Goal: Check status: Check status

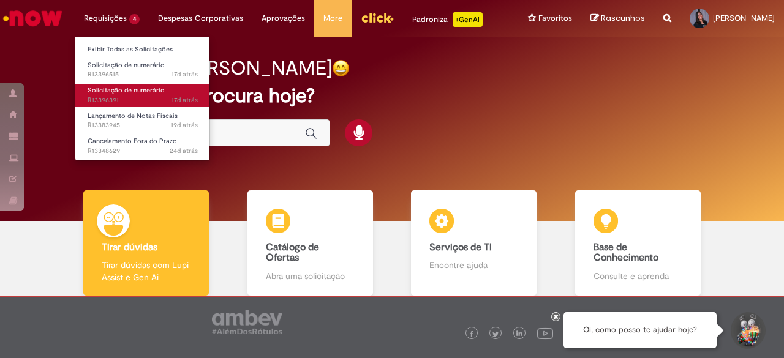
click at [185, 88] on link "Solicitação de numerário 17d atrás 17 dias atrás R13396391" at bounding box center [142, 95] width 135 height 23
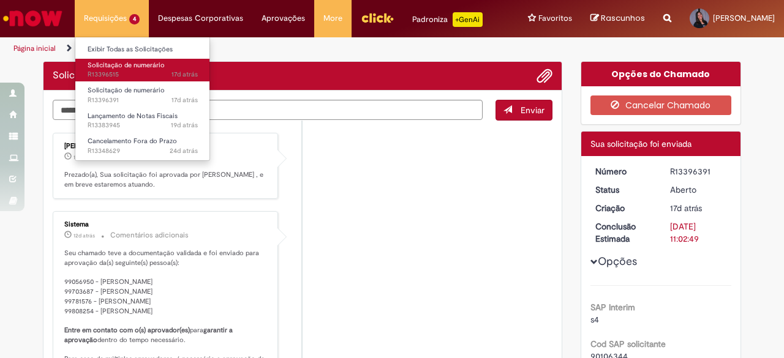
click at [138, 78] on span "17d atrás 17 dias atrás R13396515" at bounding box center [143, 75] width 110 height 10
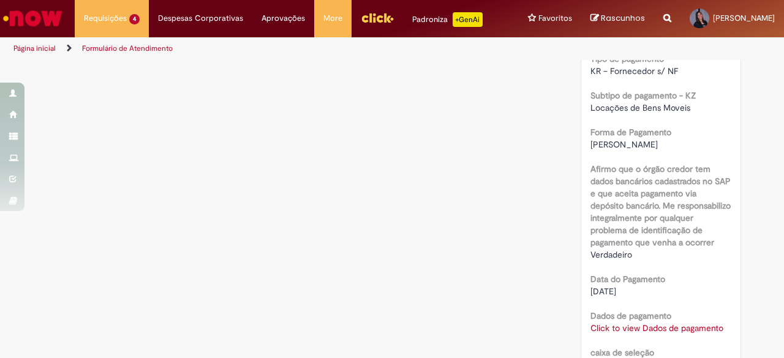
scroll to position [946, 0]
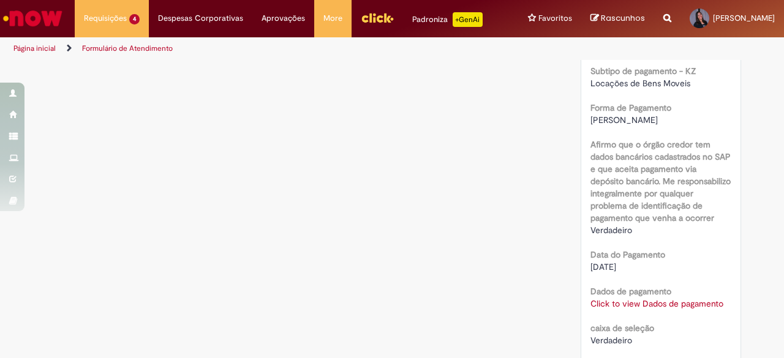
click at [699, 309] on link "Click to view Dados de pagamento" at bounding box center [656, 303] width 133 height 11
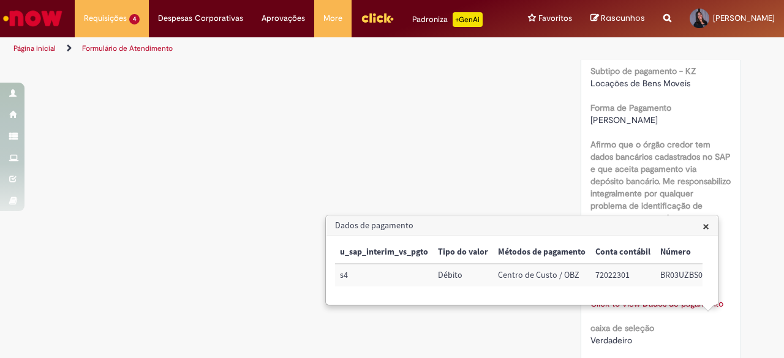
click at [612, 275] on td "72022301" at bounding box center [622, 275] width 65 height 23
copy td "72022301"
click at [670, 274] on td "BR03UZBS04" at bounding box center [683, 275] width 56 height 23
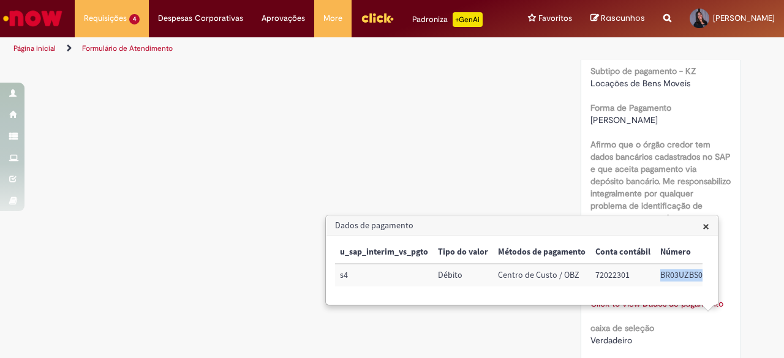
copy td "BR03UZBS04"
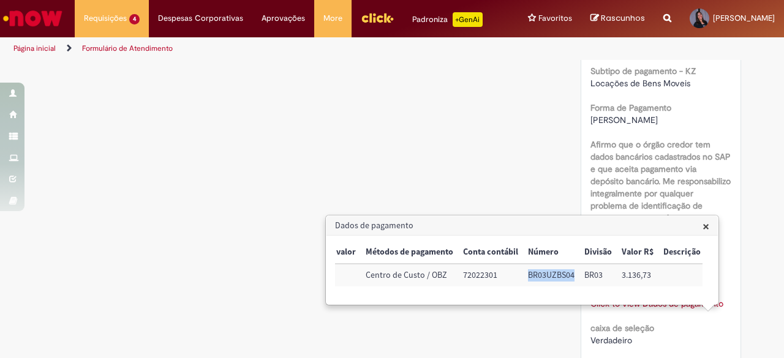
scroll to position [0, 133]
drag, startPoint x: 618, startPoint y: 280, endPoint x: 650, endPoint y: 285, distance: 32.2
click at [650, 285] on td "3.136,73" at bounding box center [636, 275] width 42 height 23
copy td "3.136,73"
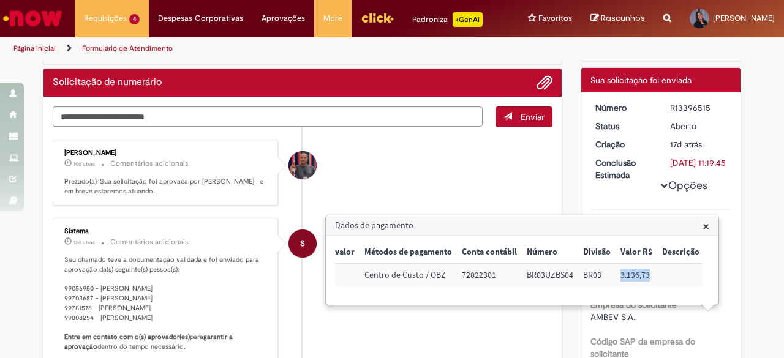
scroll to position [61, 0]
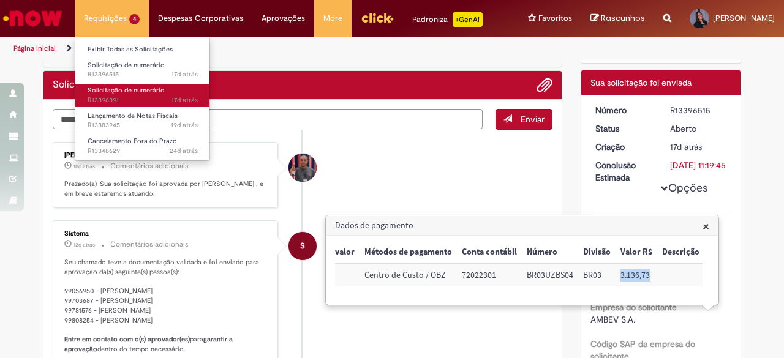
click at [162, 85] on link "Solicitação de numerário 17d atrás 17 dias atrás R13396391" at bounding box center [142, 95] width 135 height 23
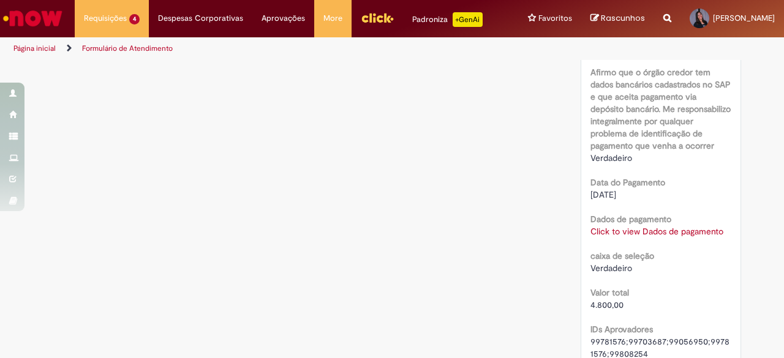
scroll to position [1036, 0]
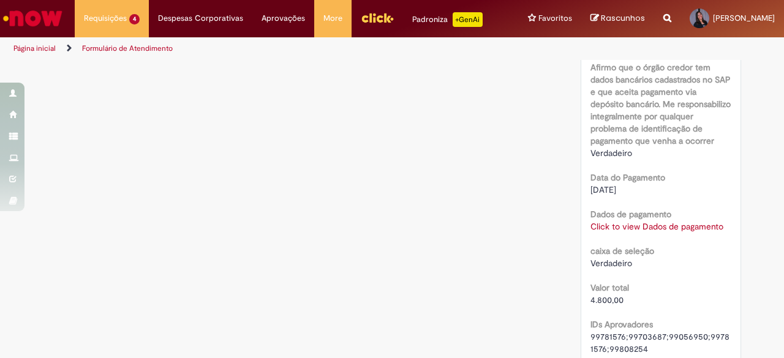
click at [670, 232] on link "Click to view Dados de pagamento" at bounding box center [656, 226] width 133 height 11
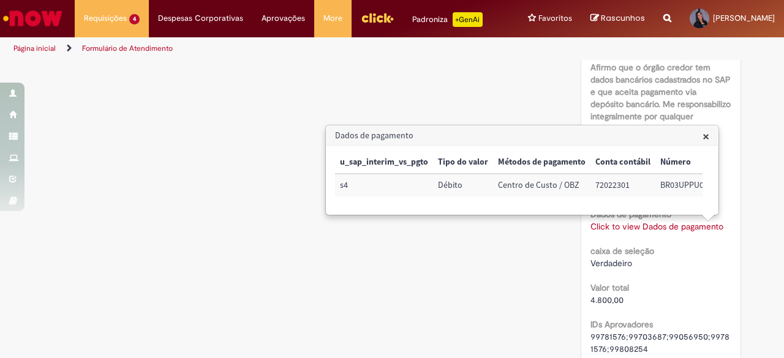
click at [608, 182] on td "72022301" at bounding box center [622, 185] width 65 height 23
copy td "72022301"
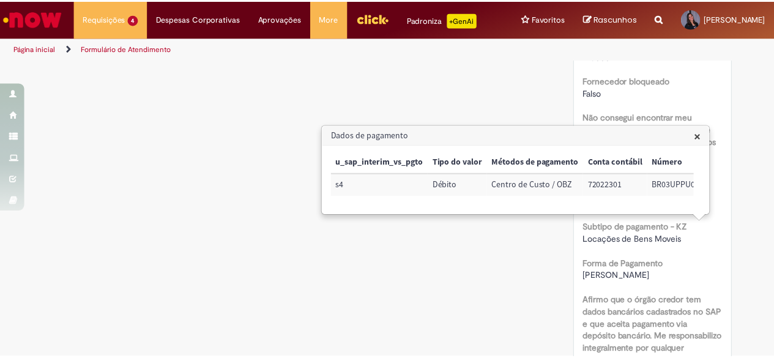
scroll to position [825, 0]
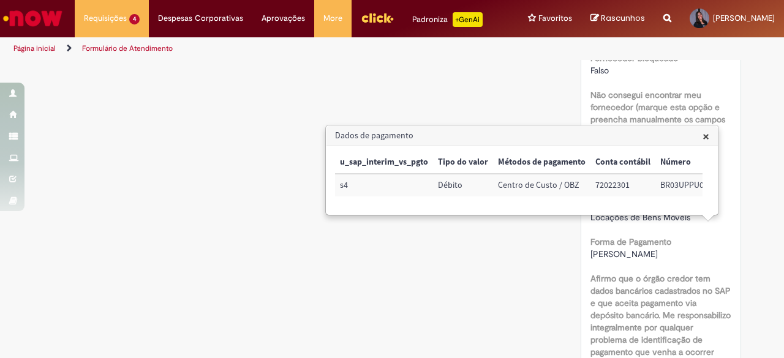
click at [664, 183] on td "BR03UPPU03" at bounding box center [684, 185] width 58 height 23
copy td "BR03UPPU03"
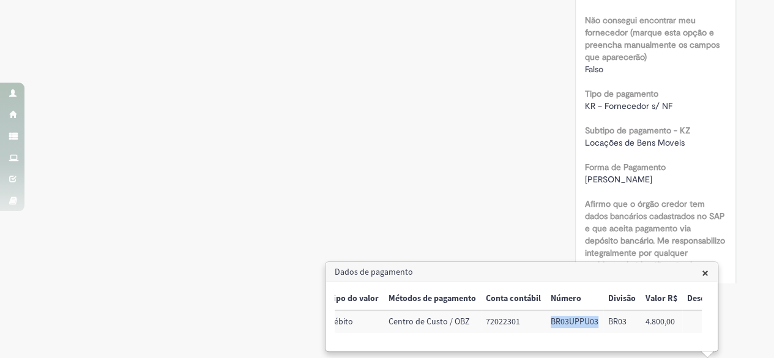
scroll to position [0, 135]
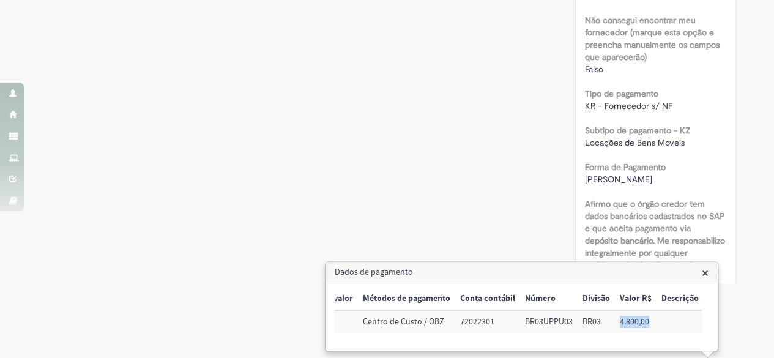
drag, startPoint x: 618, startPoint y: 310, endPoint x: 674, endPoint y: 315, distance: 55.9
click at [674, 315] on tr "s4 Débito Centro de Custo / OBZ 72022301 BR03UPPU03 BR03 4.800,00" at bounding box center [452, 321] width 504 height 23
copy td "4.800,00"
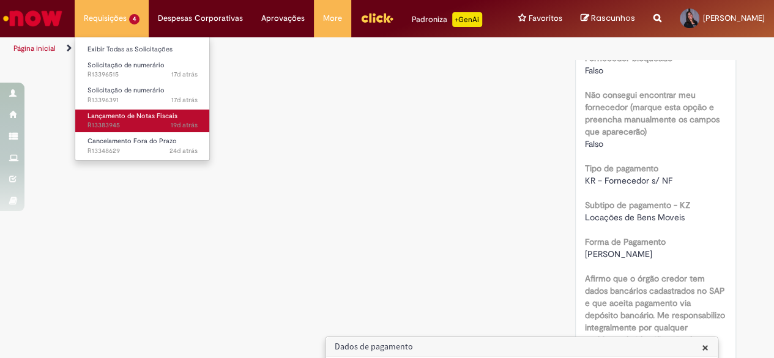
click at [186, 119] on link "Lançamento de Notas Fiscais 19d atrás 19 dias atrás R13383945" at bounding box center [142, 121] width 135 height 23
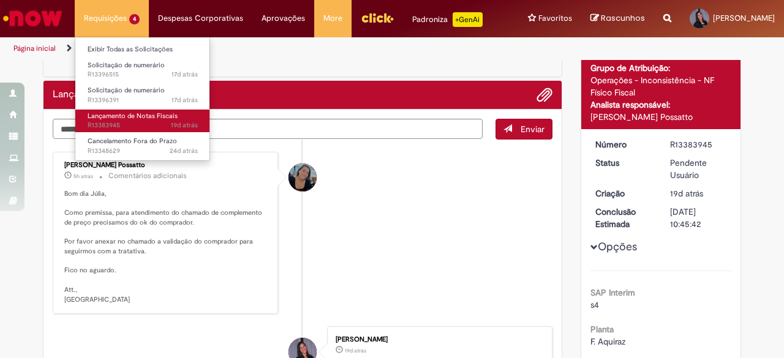
scroll to position [98, 0]
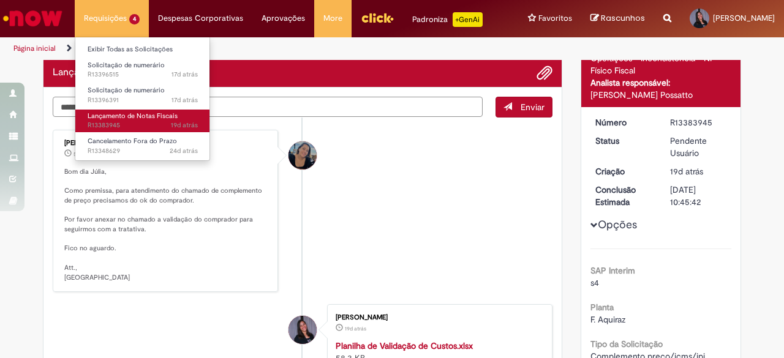
click at [219, 114] on textarea "Digite sua mensagem aqui..." at bounding box center [268, 107] width 430 height 20
type textarea "**********"
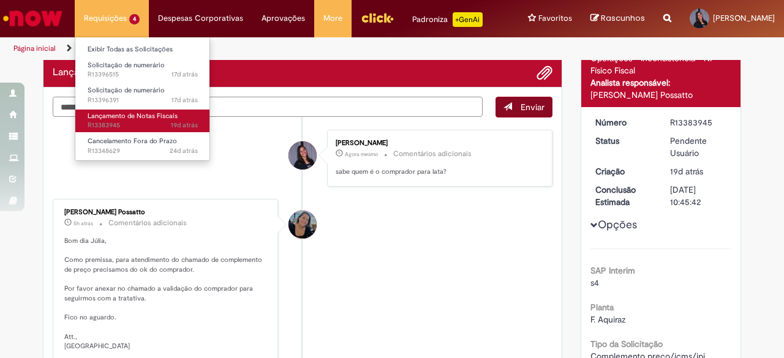
scroll to position [73, 0]
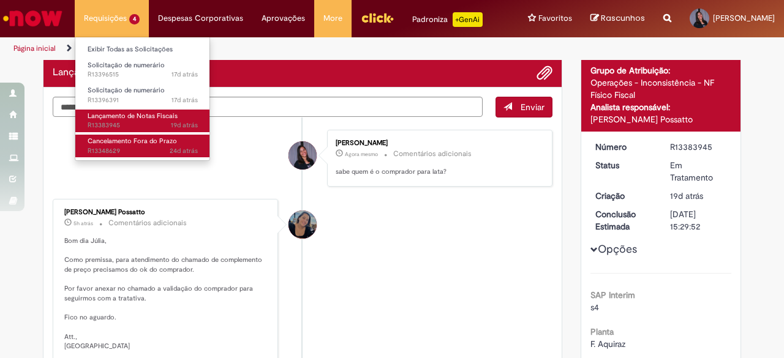
click at [162, 149] on span "24d atrás 24 dias atrás R13348629" at bounding box center [143, 151] width 110 height 10
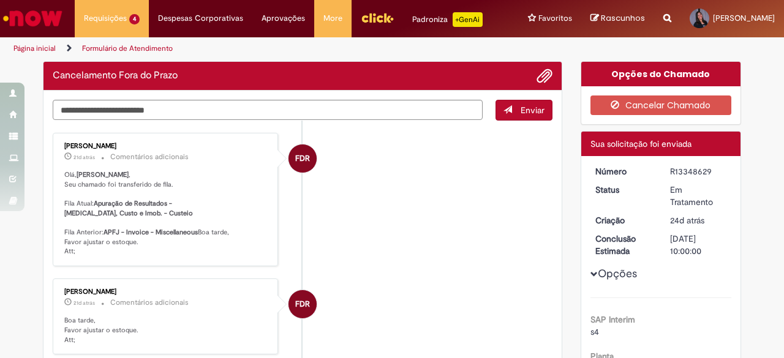
click at [353, 195] on li "FDR [PERSON_NAME] 21d atrás 21 dias atrás Comentários adicionais [PERSON_NAME] …" at bounding box center [303, 199] width 500 height 133
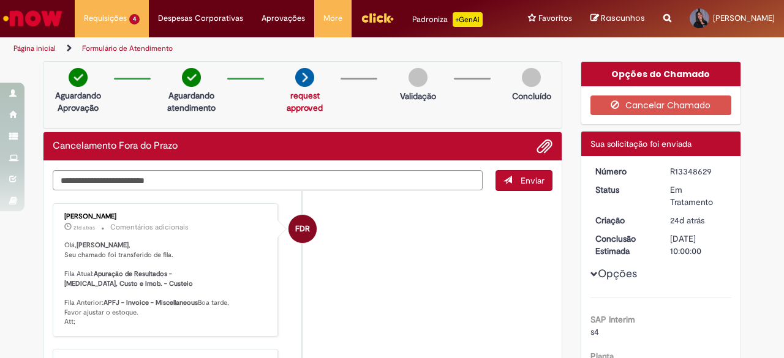
click at [384, 216] on li "FDR [PERSON_NAME] 21d atrás 21 dias atrás Comentários adicionais [PERSON_NAME] …" at bounding box center [303, 269] width 500 height 133
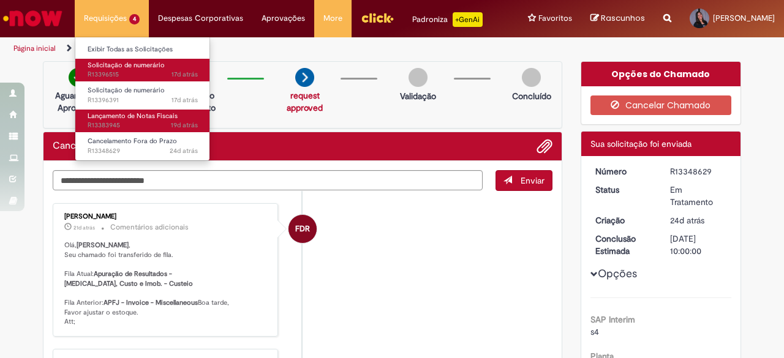
click at [129, 66] on span "Solicitação de numerário" at bounding box center [126, 65] width 77 height 9
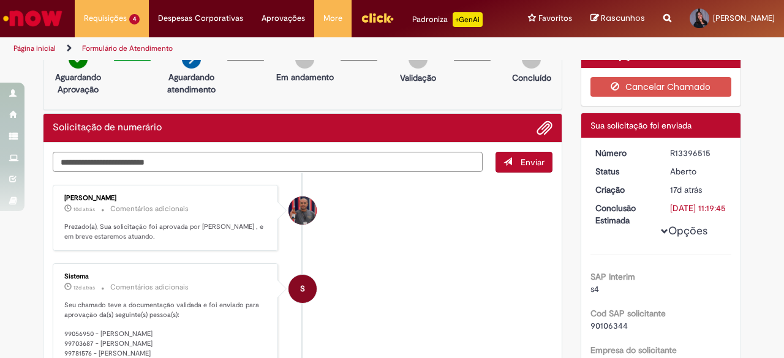
scroll to position [9, 0]
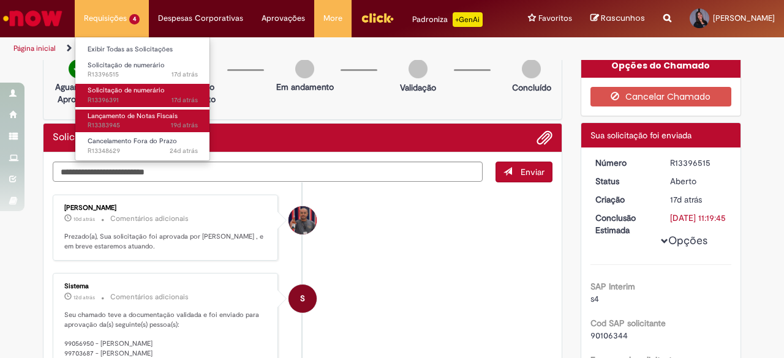
click at [125, 91] on span "Solicitação de numerário" at bounding box center [126, 90] width 77 height 9
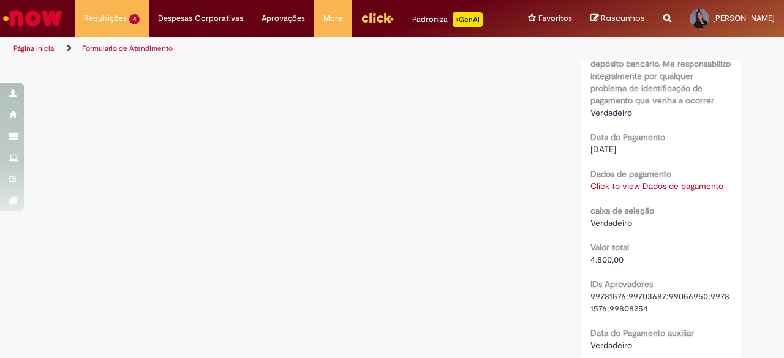
scroll to position [1031, 0]
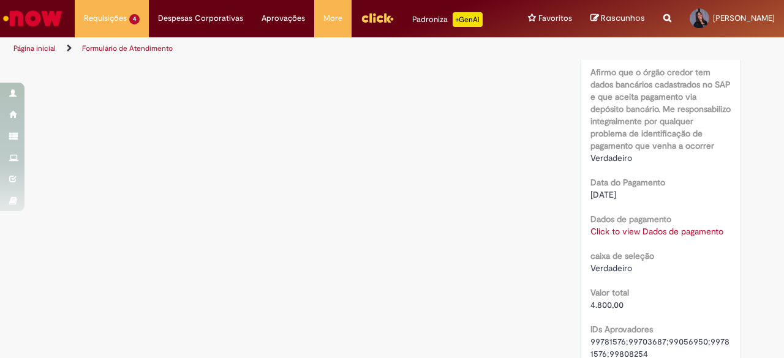
click at [691, 237] on link "Click to view Dados de pagamento" at bounding box center [656, 231] width 133 height 11
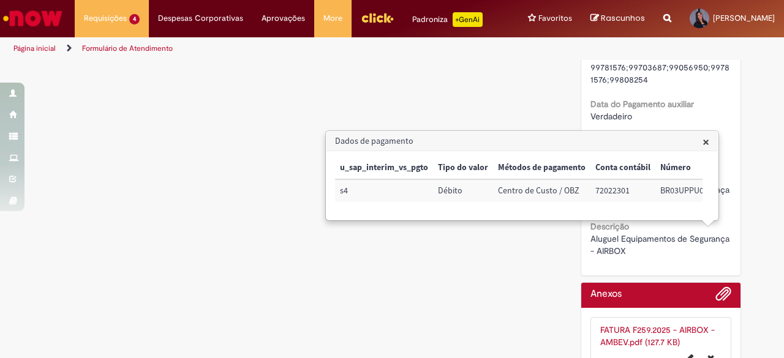
scroll to position [1346, 0]
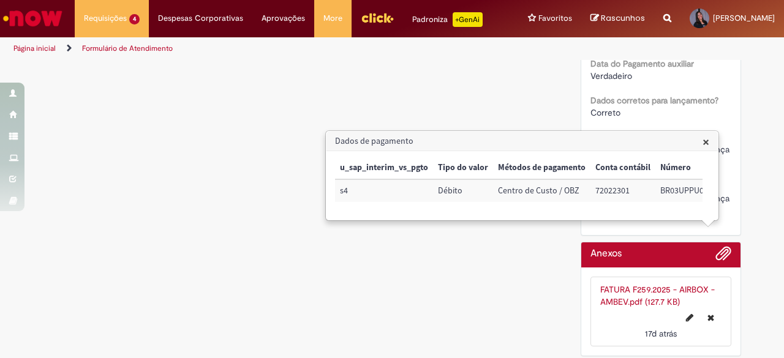
click at [620, 306] on link "FATURA F259.2025 - AIRBOX - AMBEV.pdf (127.7 KB)" at bounding box center [657, 295] width 114 height 23
